Goal: Task Accomplishment & Management: Manage account settings

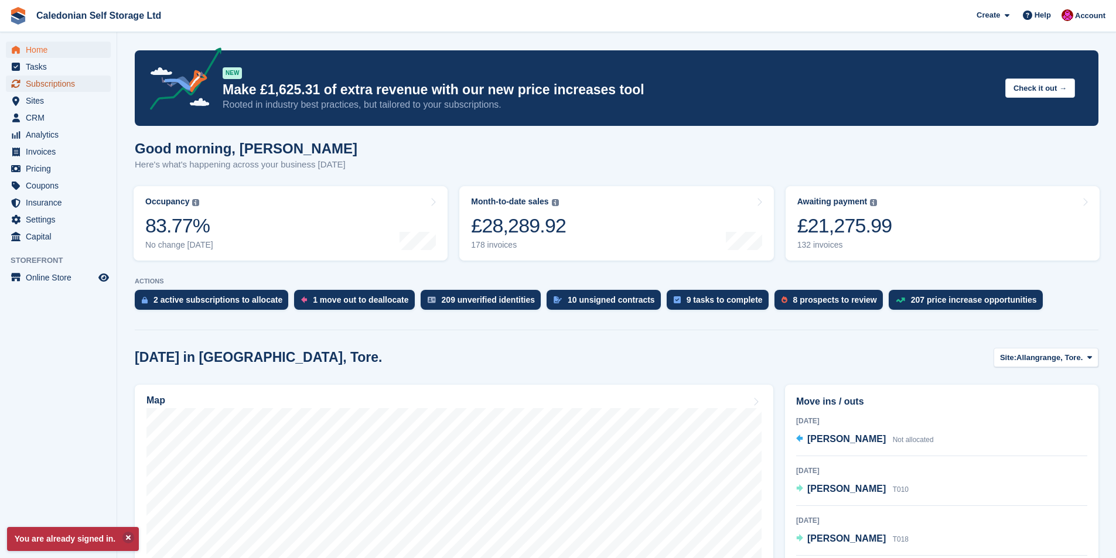
click at [56, 80] on span "Subscriptions" at bounding box center [61, 84] width 70 height 16
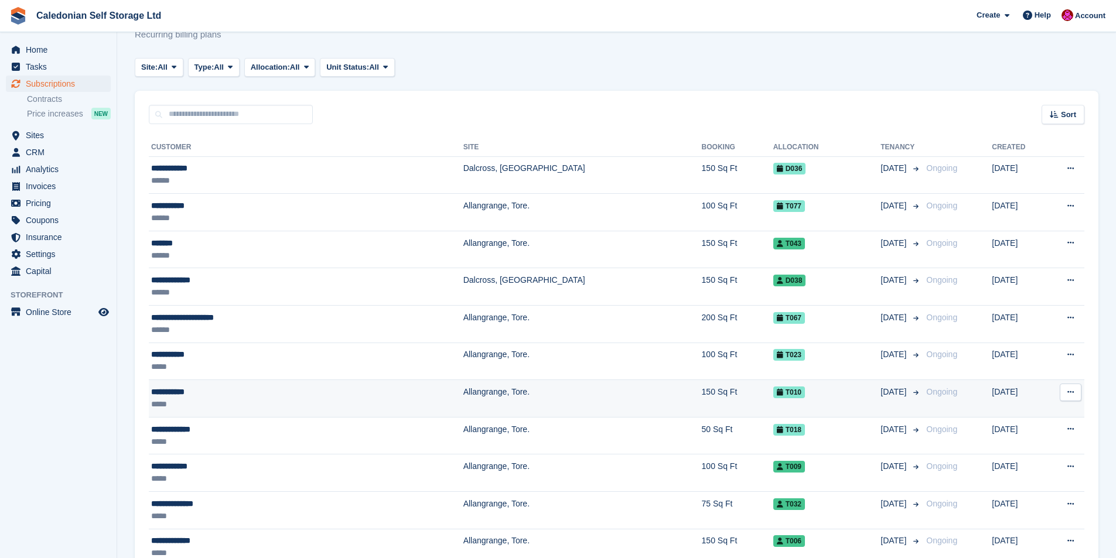
scroll to position [59, 0]
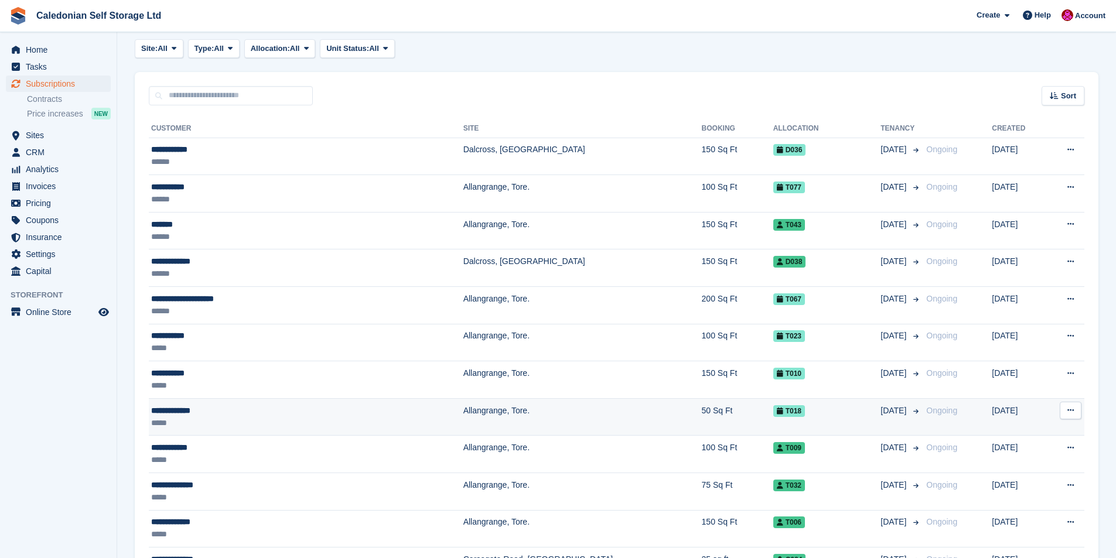
click at [168, 413] on div "**********" at bounding box center [248, 411] width 195 height 12
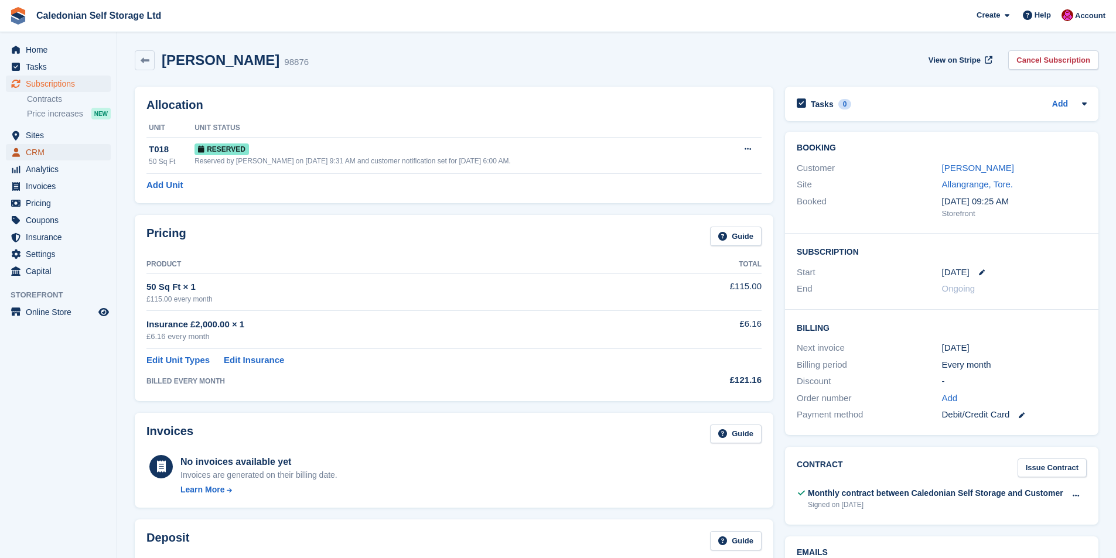
click at [25, 153] on link "CRM" at bounding box center [58, 152] width 105 height 16
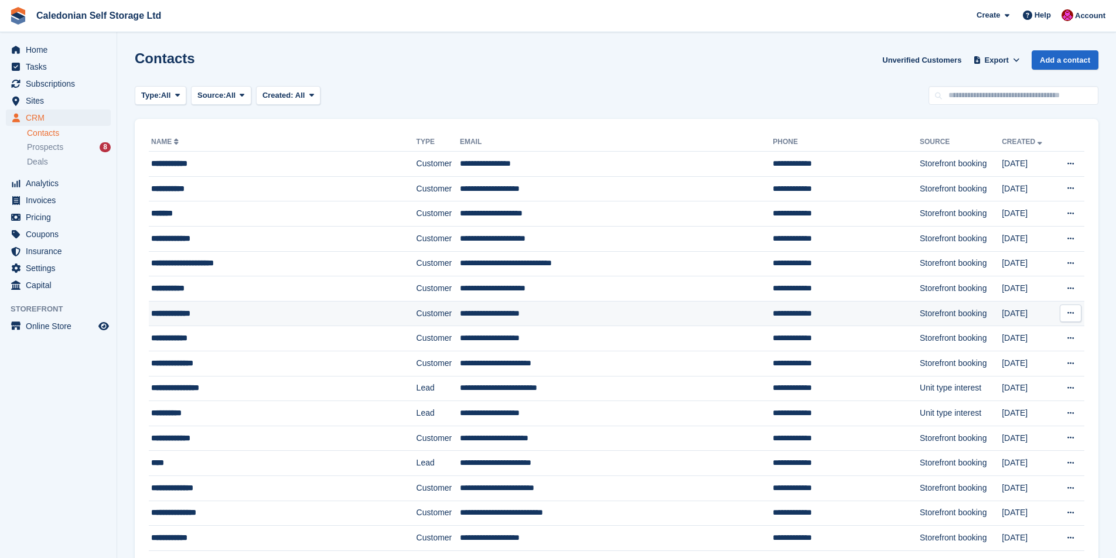
click at [170, 313] on div "**********" at bounding box center [259, 314] width 216 height 12
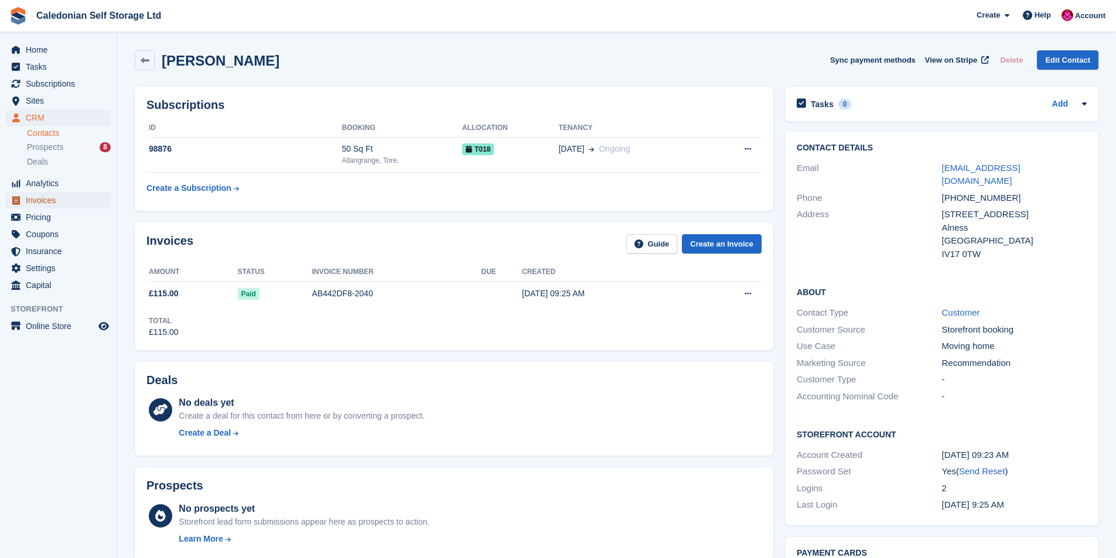
click at [43, 197] on span "Invoices" at bounding box center [61, 200] width 70 height 16
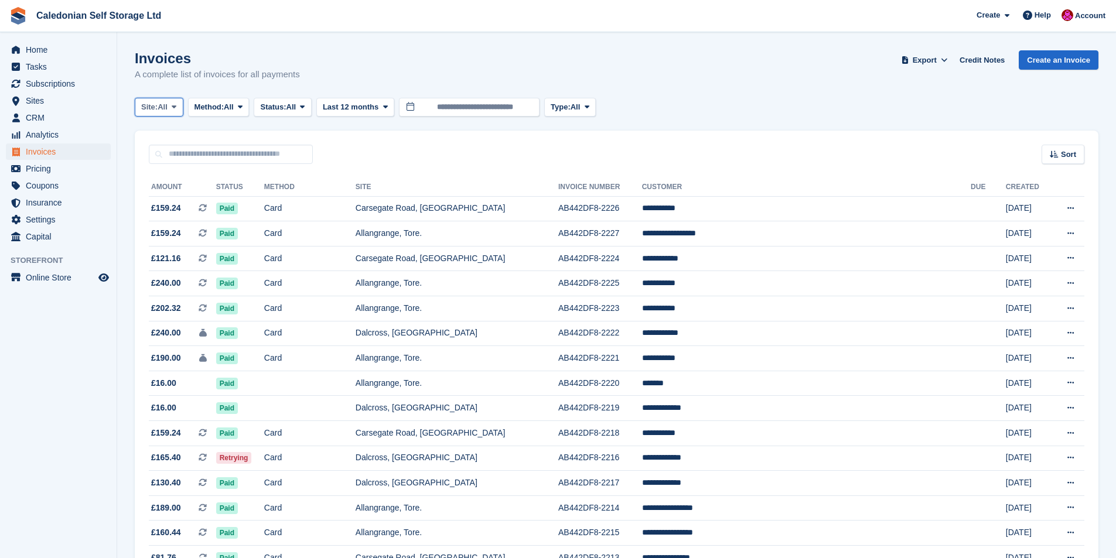
click at [176, 103] on icon at bounding box center [174, 107] width 5 height 8
click at [168, 151] on link "Allangrange, Tore." at bounding box center [227, 155] width 175 height 21
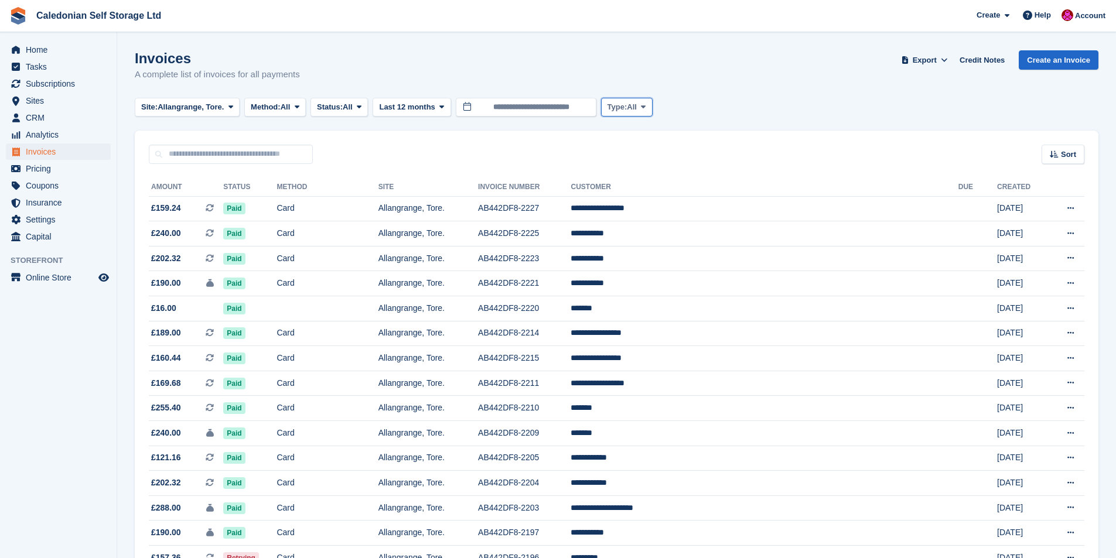
click at [646, 107] on icon at bounding box center [643, 107] width 5 height 8
click at [619, 152] on link "Deposit" at bounding box center [657, 155] width 102 height 21
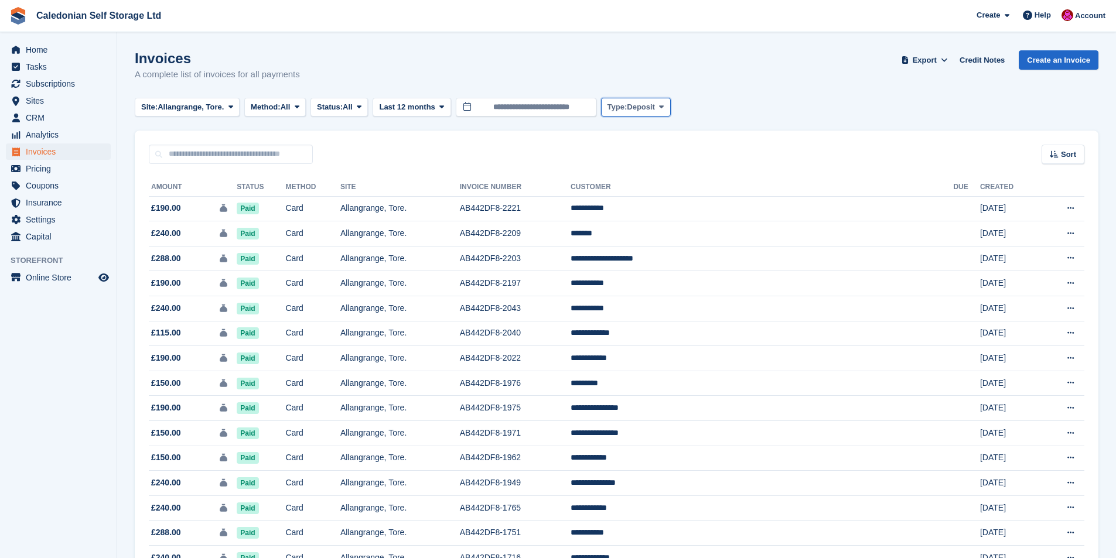
click at [660, 107] on icon at bounding box center [661, 107] width 5 height 8
click at [635, 181] on link "One-off" at bounding box center [657, 176] width 102 height 21
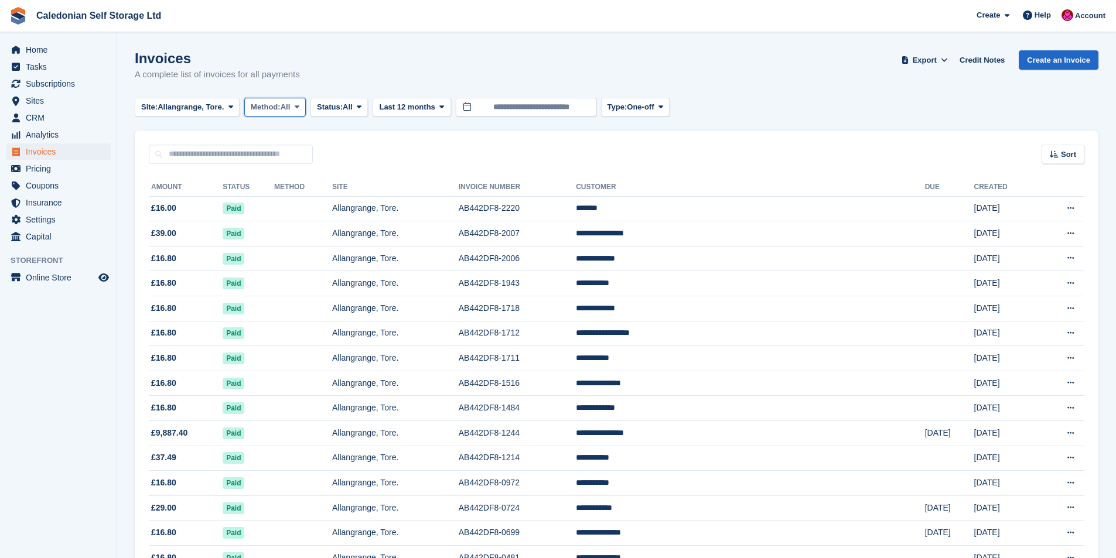
click at [297, 104] on icon at bounding box center [297, 107] width 5 height 8
click at [361, 105] on icon at bounding box center [359, 107] width 5 height 8
click at [751, 100] on div "Site: Allangrange, Tore. All Allangrange, Tore. Carsegate Road, Inverness Dalcr…" at bounding box center [617, 107] width 964 height 19
click at [59, 83] on span "Subscriptions" at bounding box center [61, 84] width 70 height 16
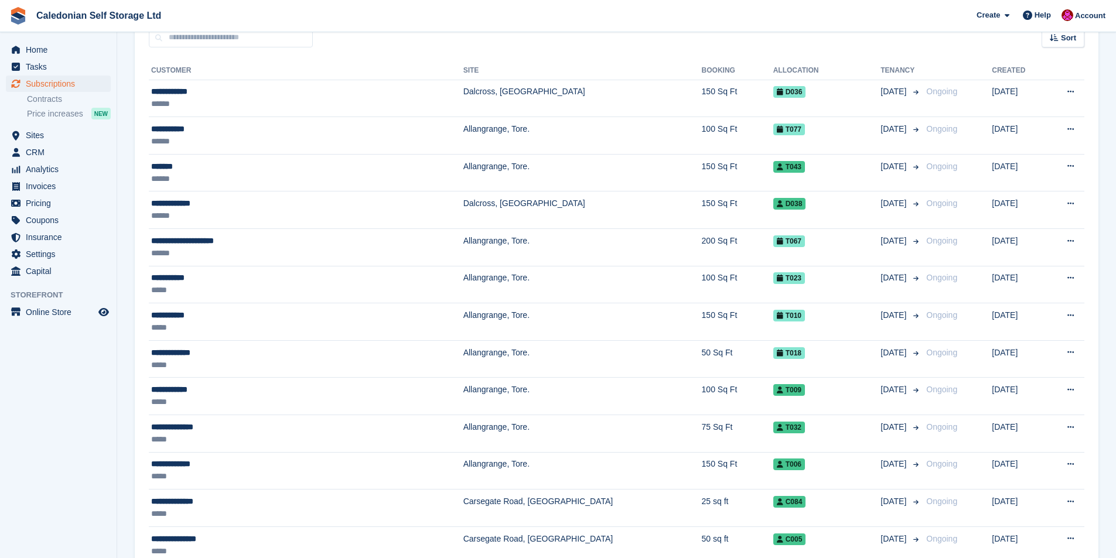
scroll to position [117, 0]
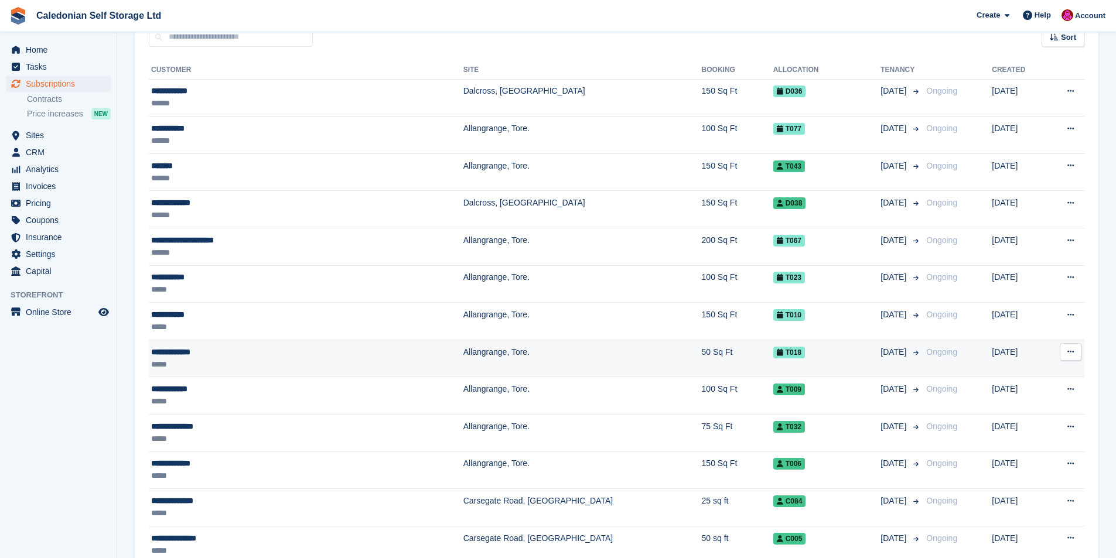
click at [165, 354] on div "**********" at bounding box center [248, 352] width 195 height 12
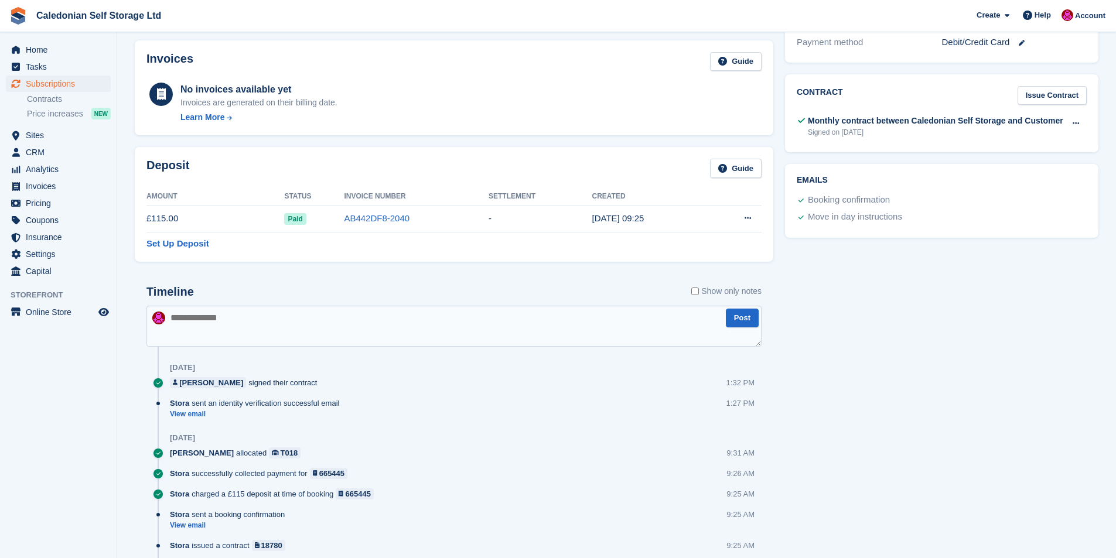
scroll to position [410, 0]
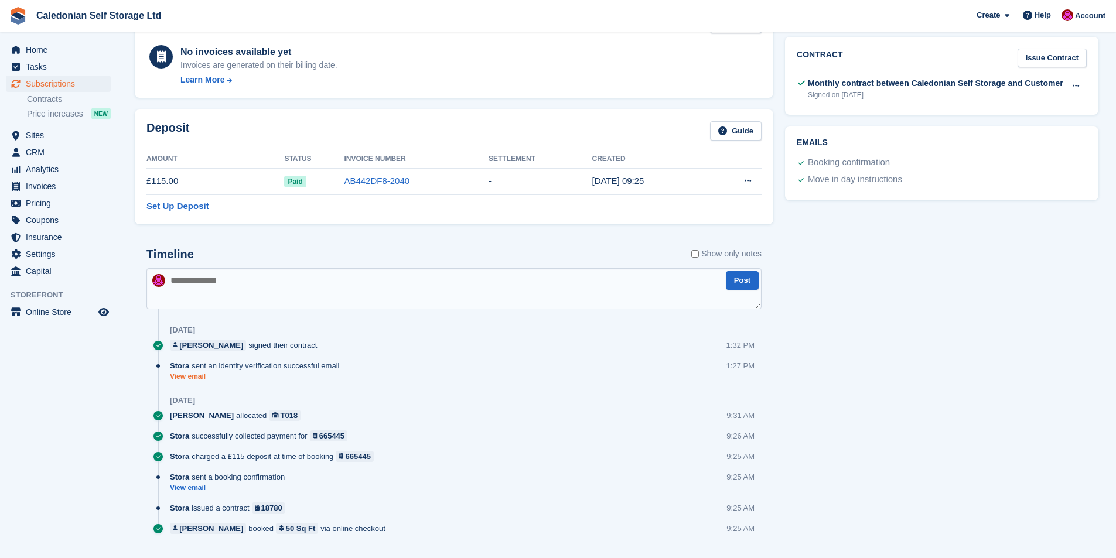
click at [185, 375] on link "View email" at bounding box center [257, 377] width 175 height 10
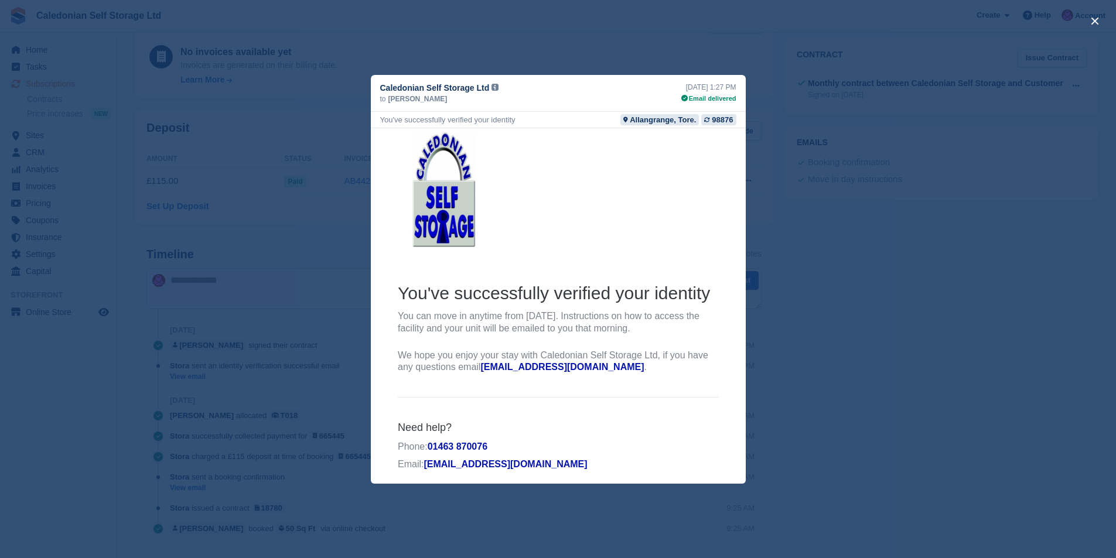
scroll to position [20, 0]
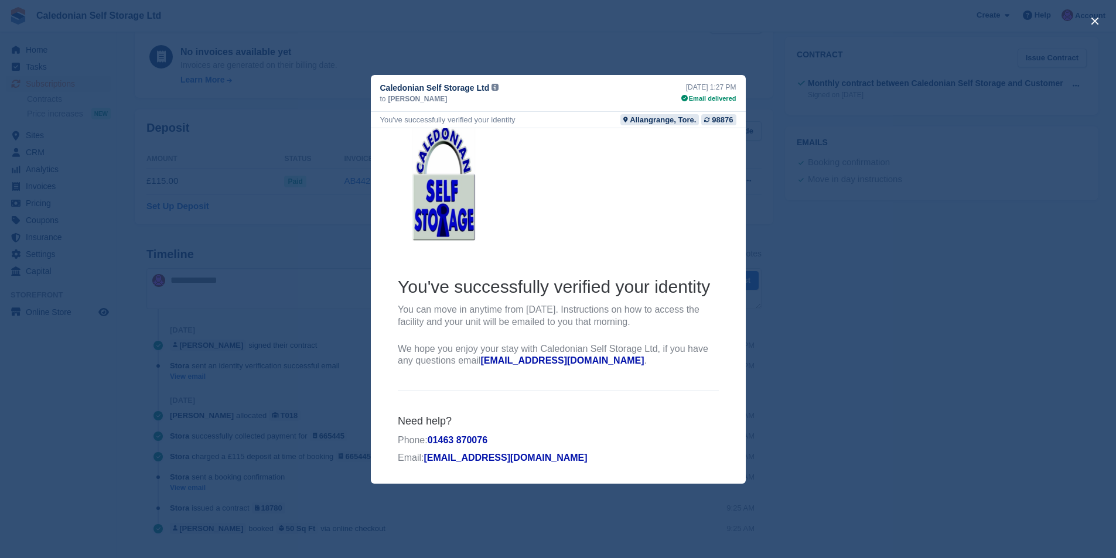
click at [861, 373] on div "close" at bounding box center [558, 279] width 1116 height 558
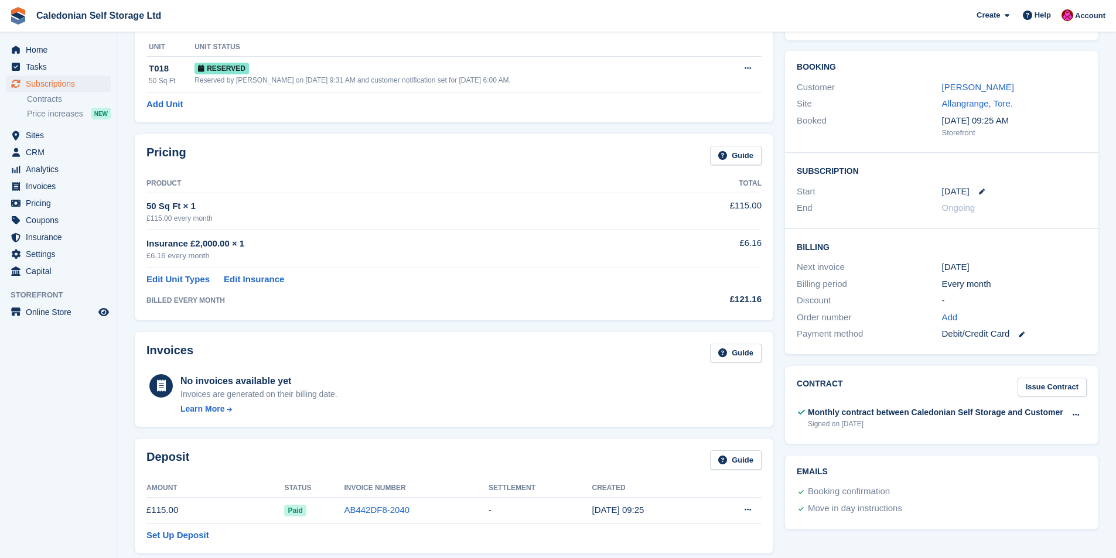
scroll to position [0, 0]
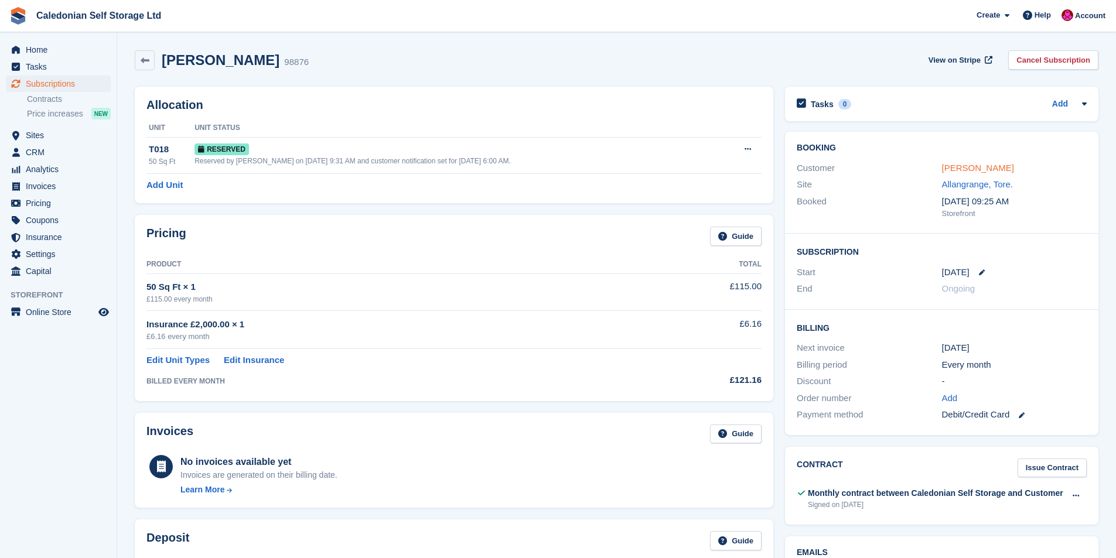
click at [972, 169] on link "[PERSON_NAME]" at bounding box center [978, 168] width 72 height 10
